Goal: Information Seeking & Learning: Learn about a topic

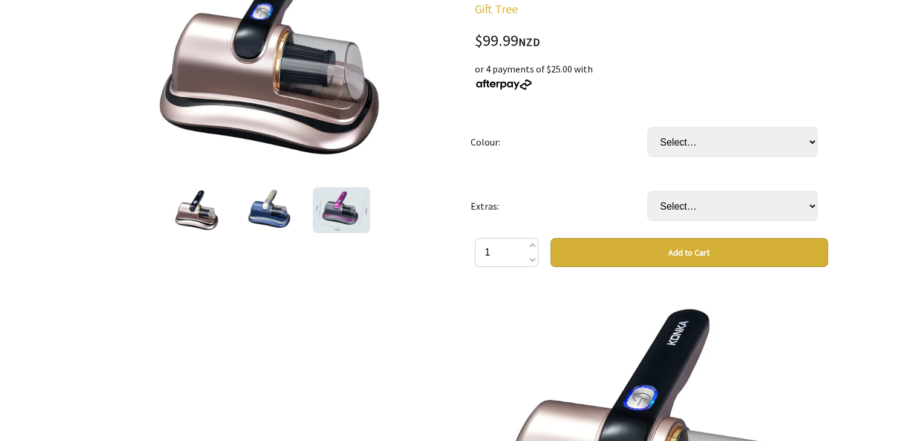
scroll to position [60, 0]
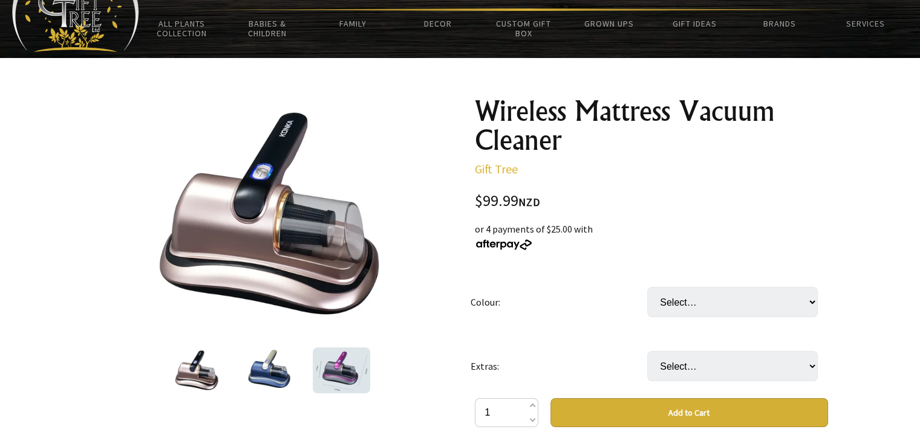
click at [333, 371] on img at bounding box center [341, 371] width 57 height 46
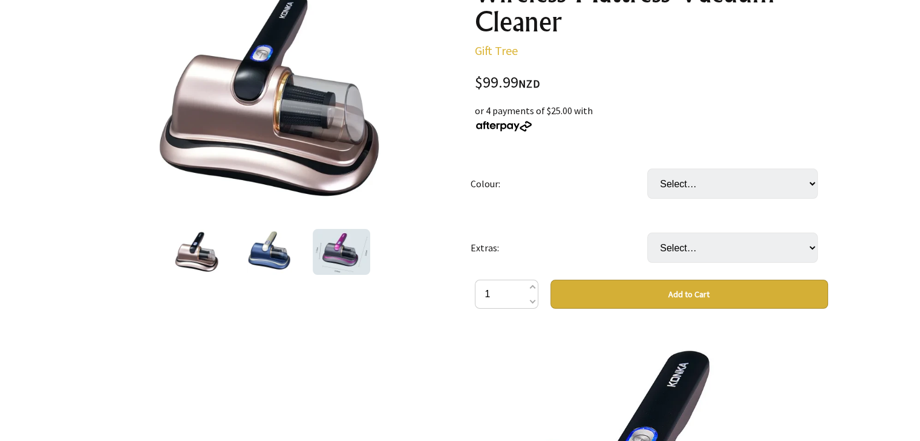
scroll to position [242, 0]
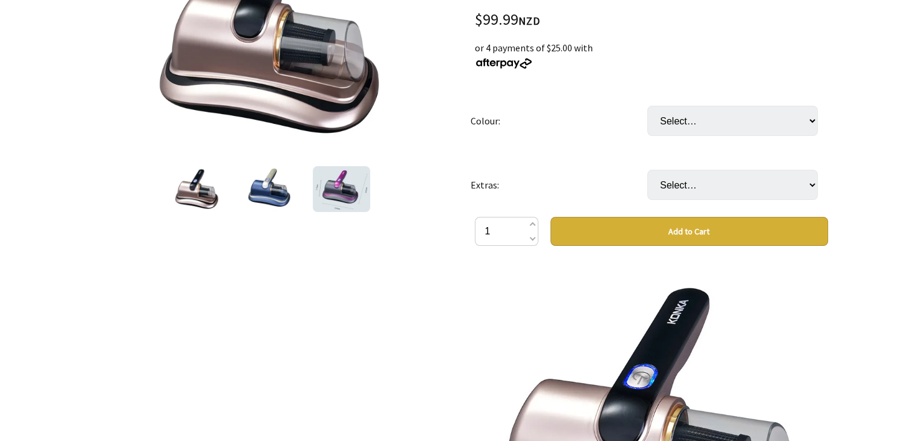
click at [355, 196] on img at bounding box center [341, 189] width 57 height 46
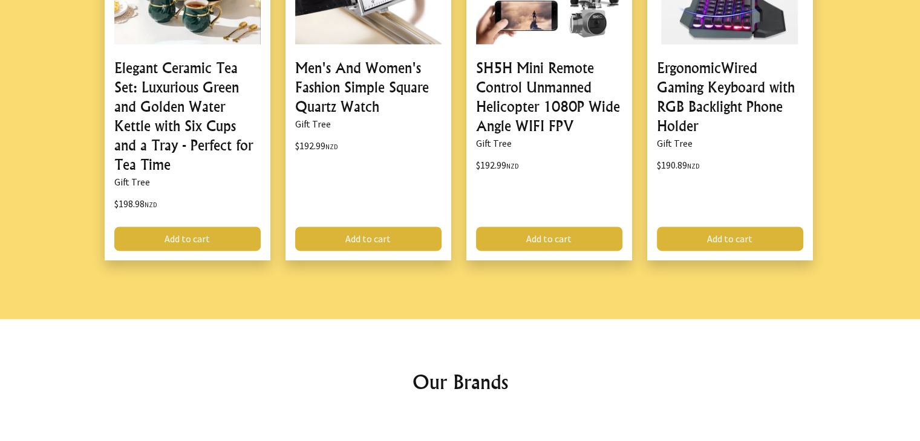
scroll to position [1826, 0]
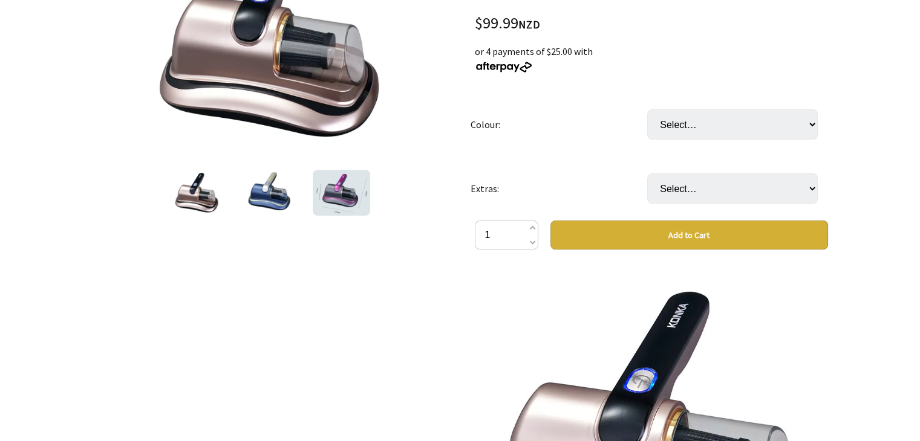
scroll to position [242, 0]
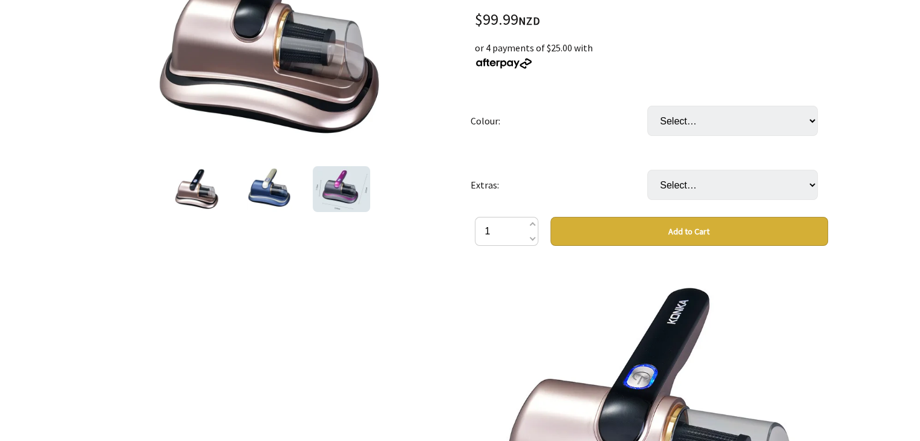
click at [340, 192] on img at bounding box center [341, 189] width 57 height 46
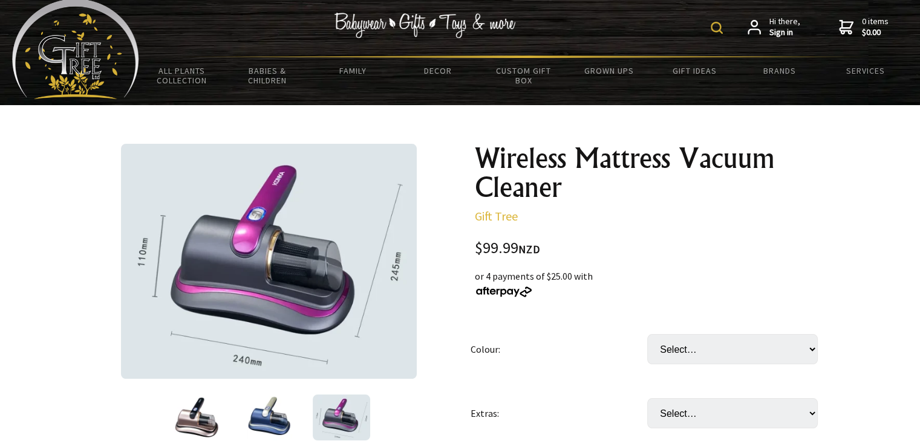
scroll to position [0, 0]
